Goal: Information Seeking & Learning: Learn about a topic

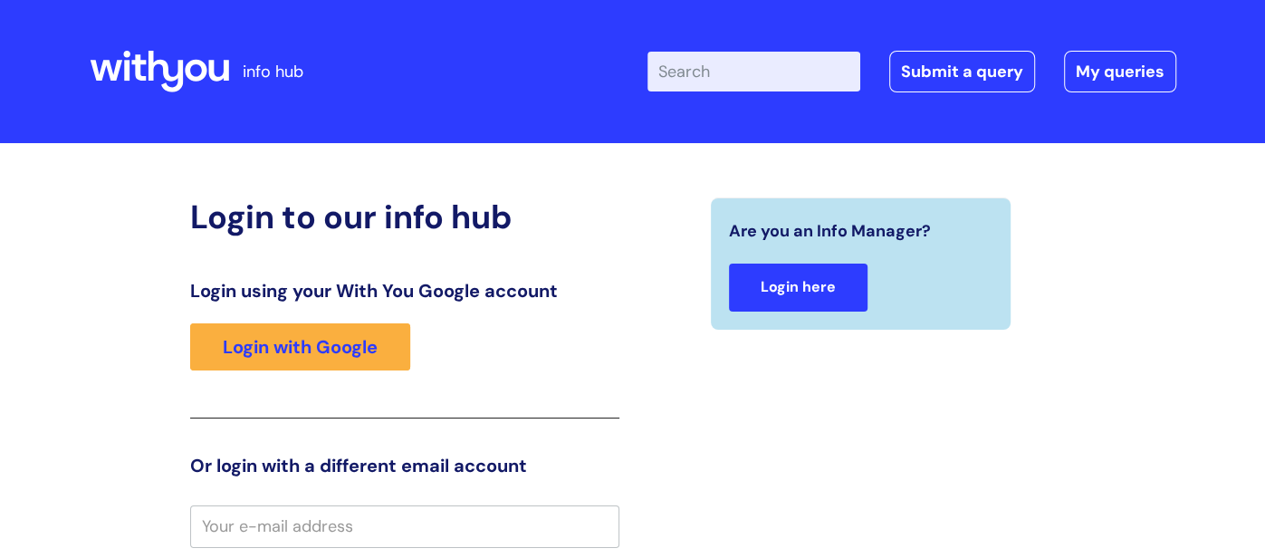
click at [794, 296] on link "Login here" at bounding box center [798, 287] width 139 height 48
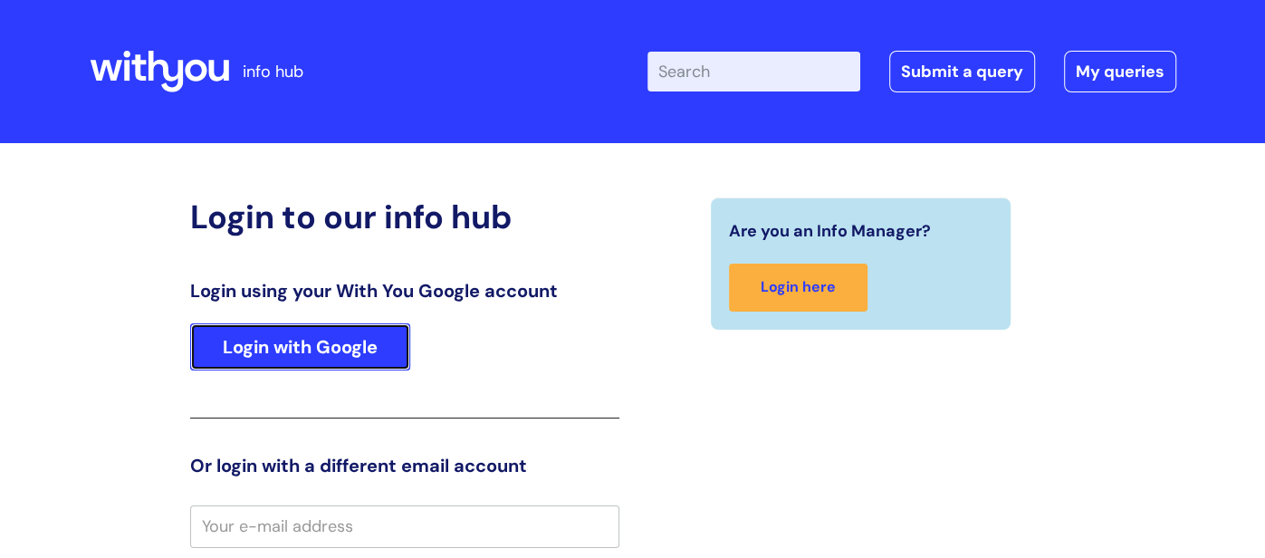
click at [334, 339] on link "Login with Google" at bounding box center [300, 346] width 220 height 47
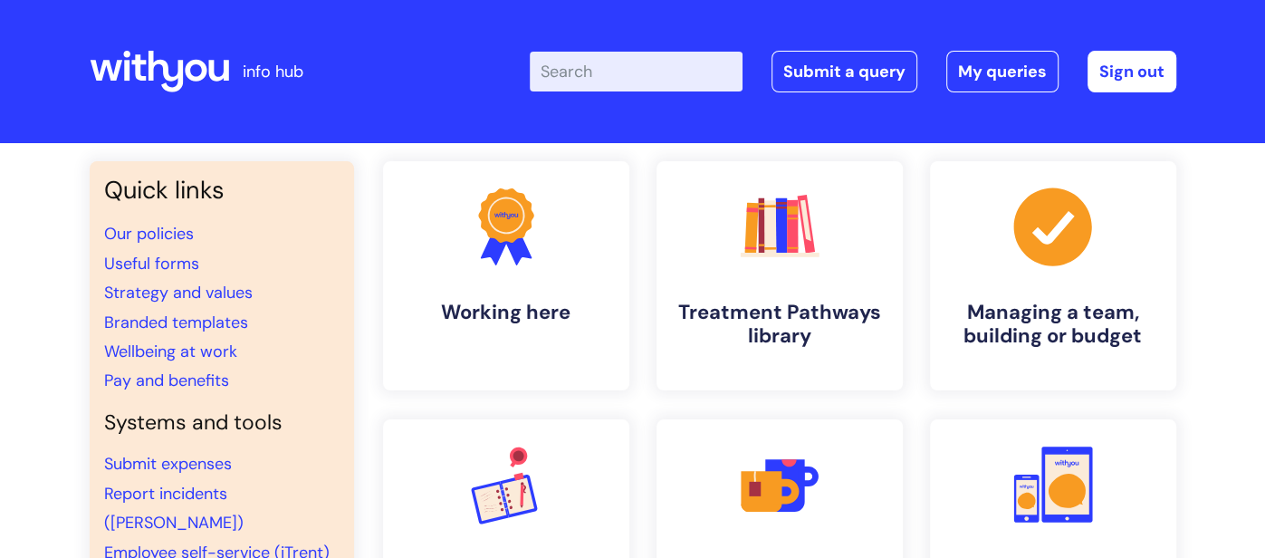
click at [566, 71] on input "Enter your search term here..." at bounding box center [636, 72] width 213 height 40
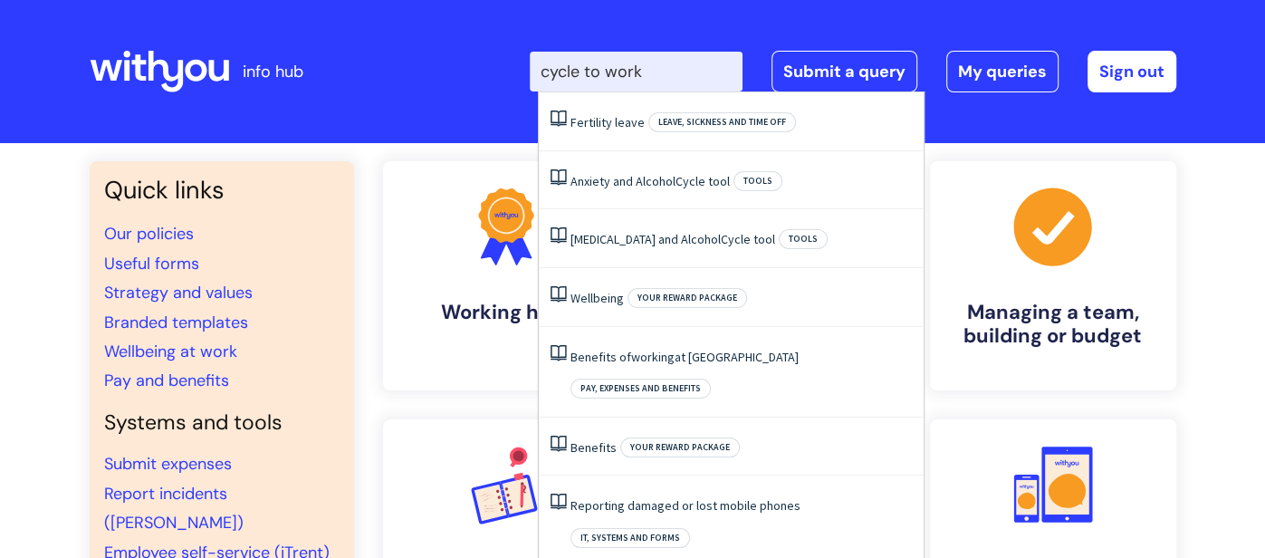
type input "cycle to work"
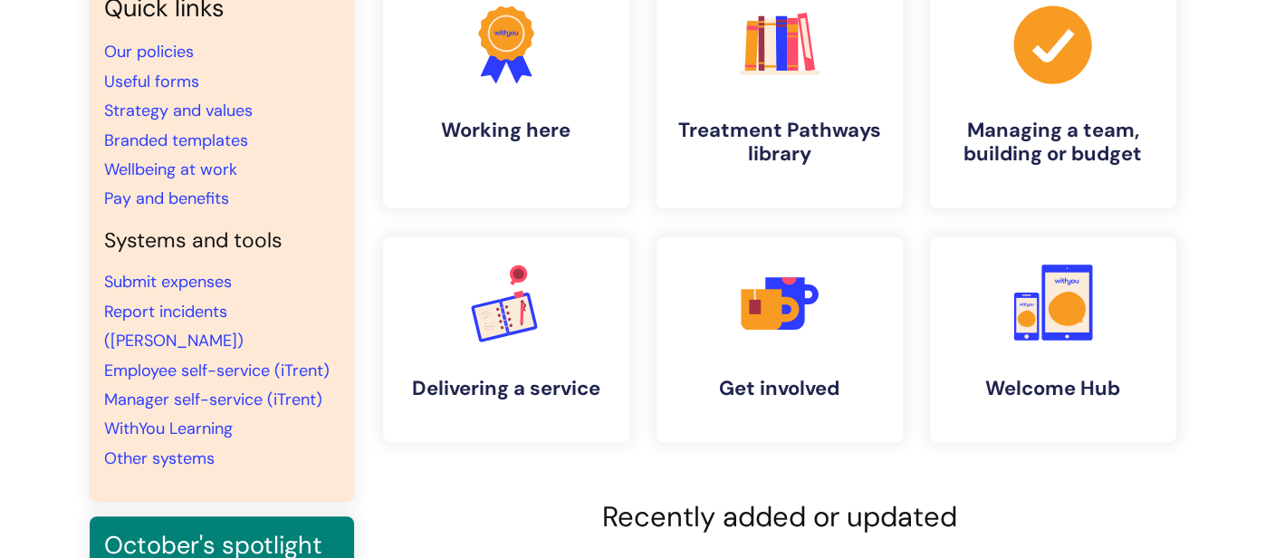
scroll to position [149, 0]
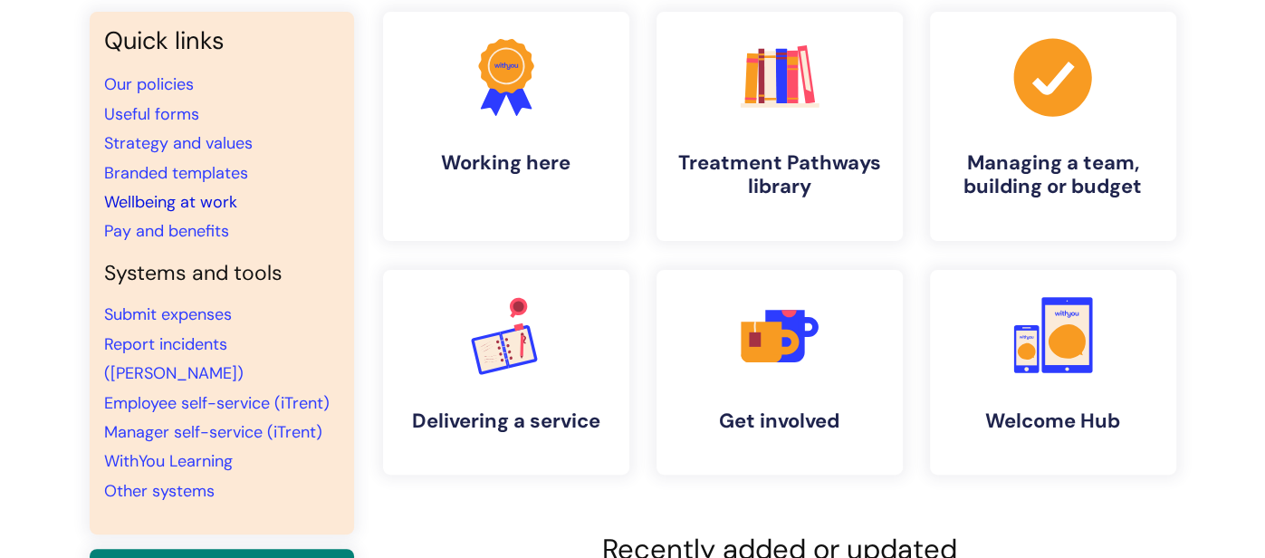
click at [150, 207] on link "Wellbeing at work" at bounding box center [170, 202] width 133 height 22
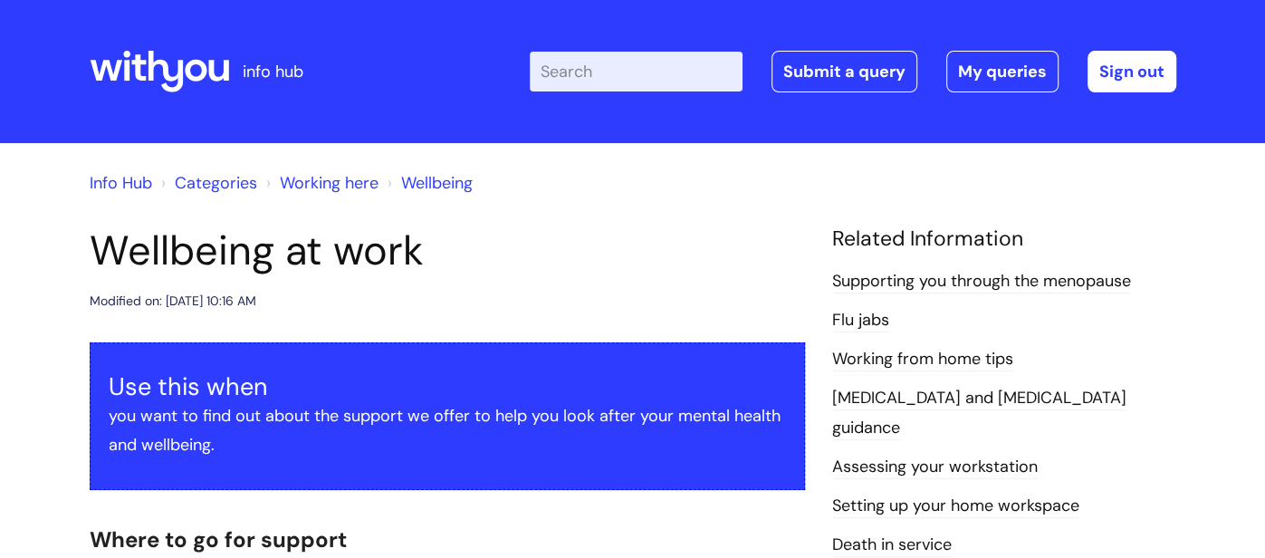
click at [207, 183] on link "Categories" at bounding box center [216, 183] width 82 height 22
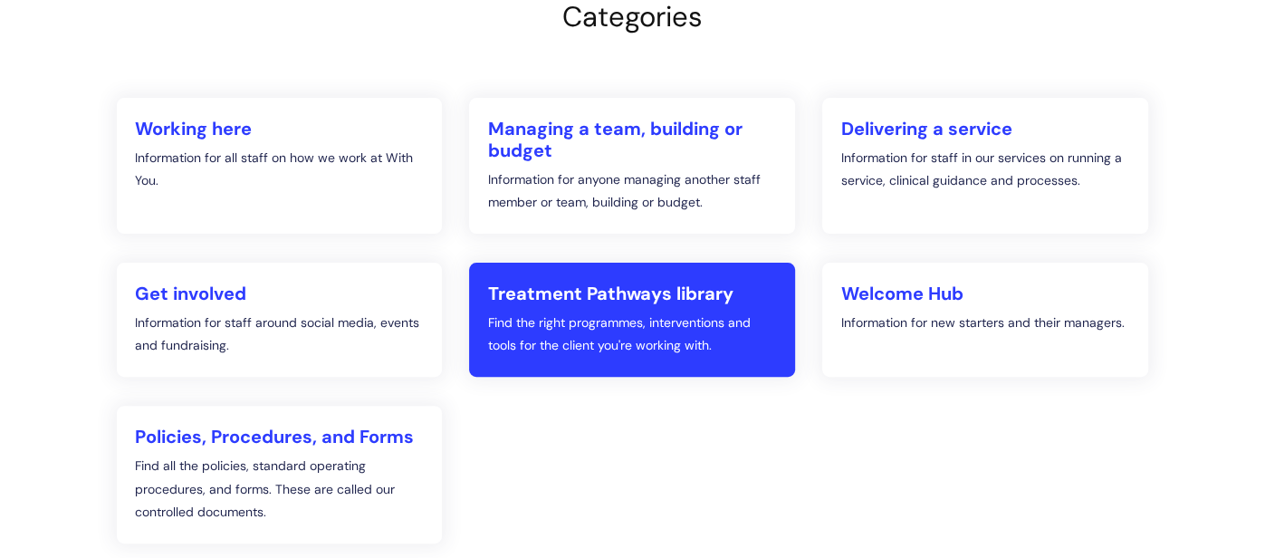
scroll to position [236, 0]
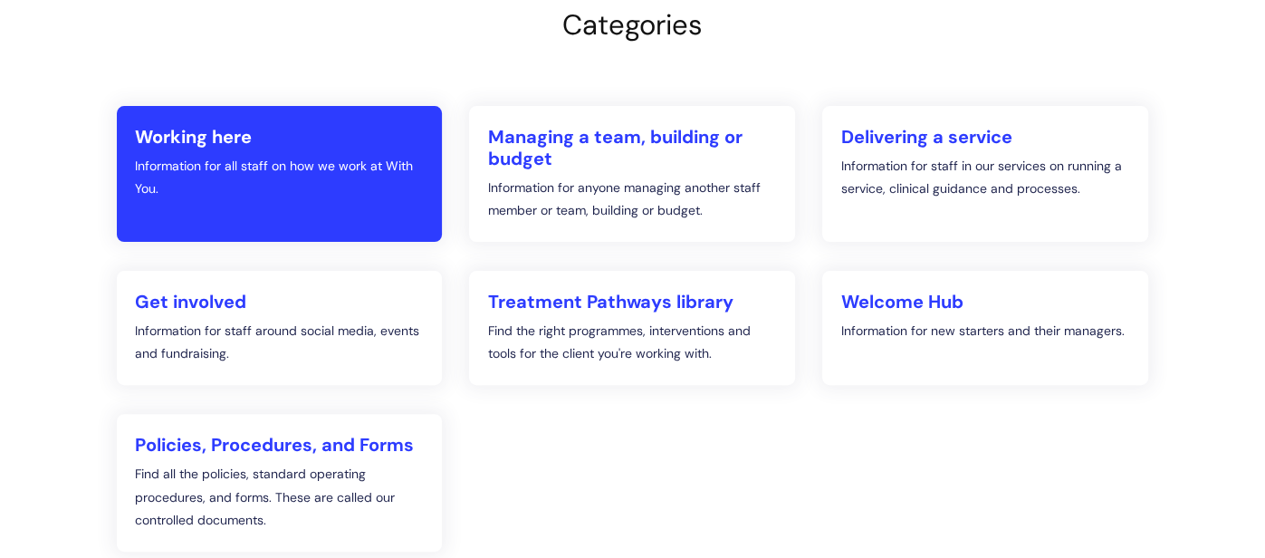
click at [205, 156] on p "Information for all staff on how we work at With You." at bounding box center [280, 177] width 290 height 45
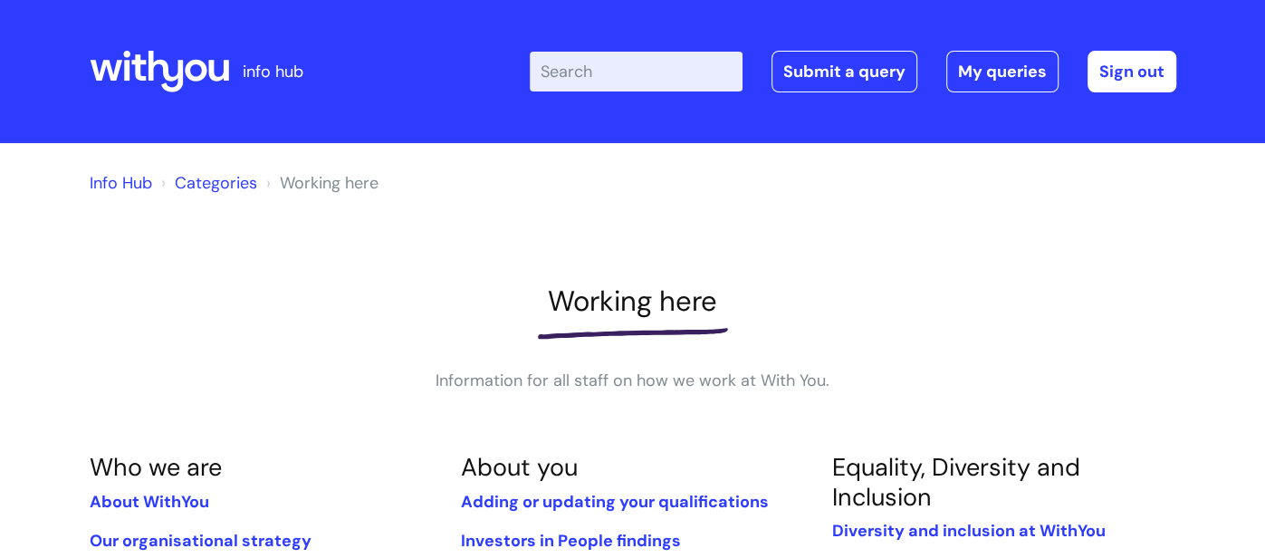
click at [604, 75] on input "Enter your search term here..." at bounding box center [636, 72] width 213 height 40
